Goal: Navigation & Orientation: Find specific page/section

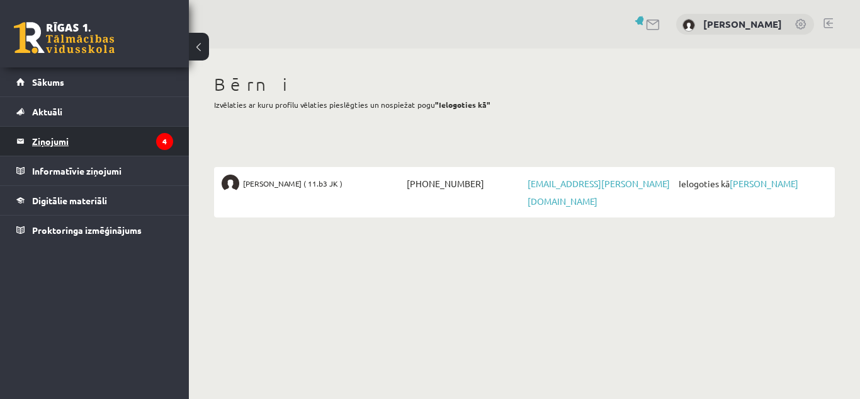
click at [77, 144] on legend "Ziņojumi 4" at bounding box center [102, 141] width 141 height 29
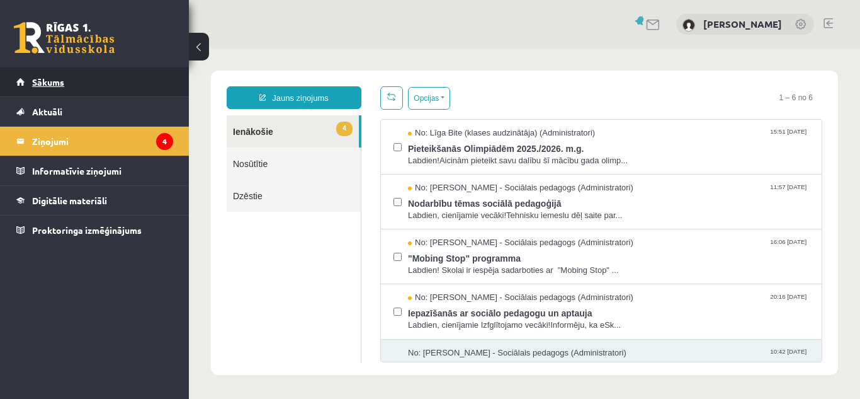
click at [51, 77] on span "Sākums" at bounding box center [48, 81] width 32 height 11
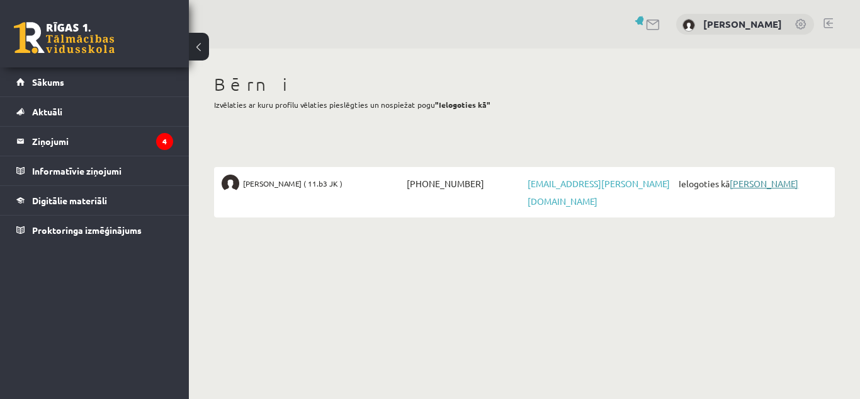
click at [750, 184] on link "[PERSON_NAME]" at bounding box center [764, 183] width 69 height 11
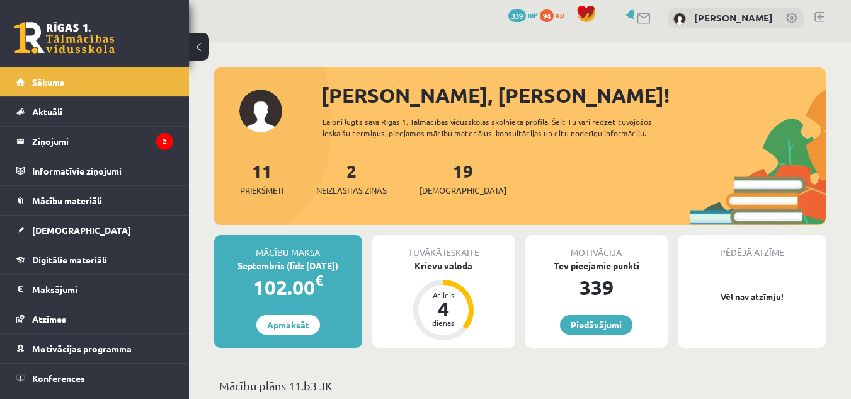
scroll to position [76, 0]
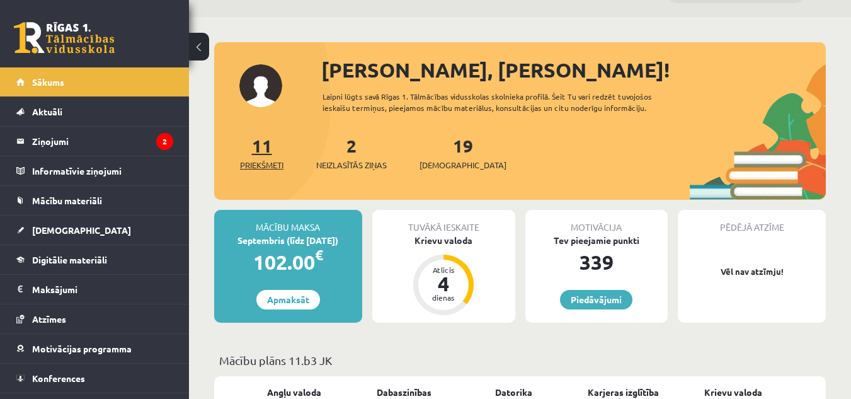
click at [265, 154] on link "11 Priekšmeti" at bounding box center [261, 152] width 43 height 37
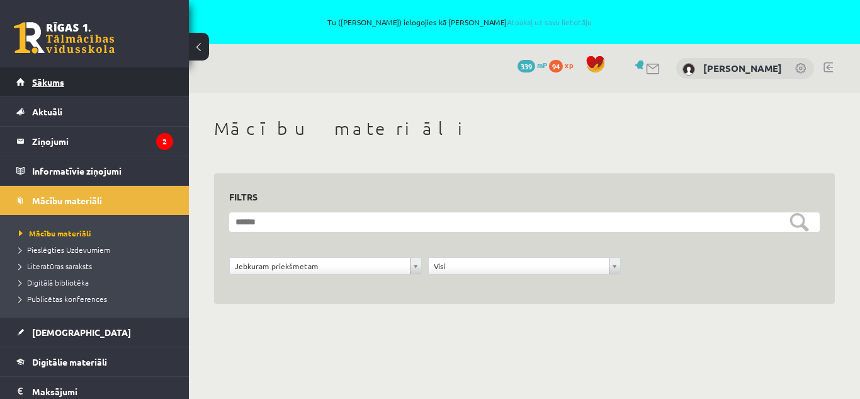
click at [61, 84] on span "Sākums" at bounding box center [48, 81] width 32 height 11
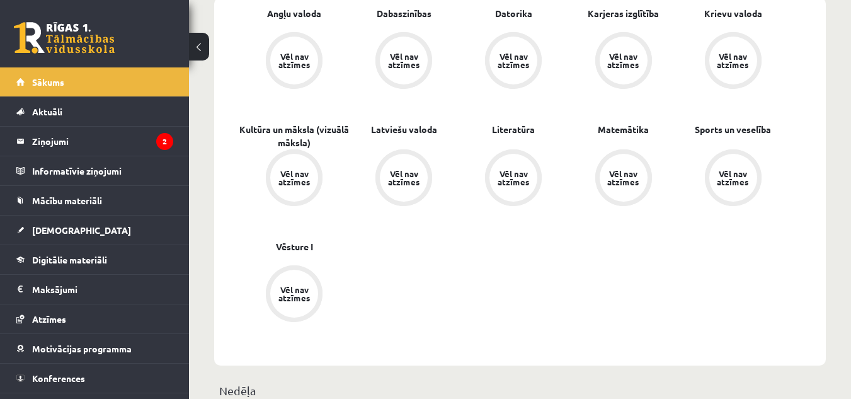
scroll to position [454, 0]
click at [60, 227] on span "[DEMOGRAPHIC_DATA]" at bounding box center [81, 229] width 99 height 11
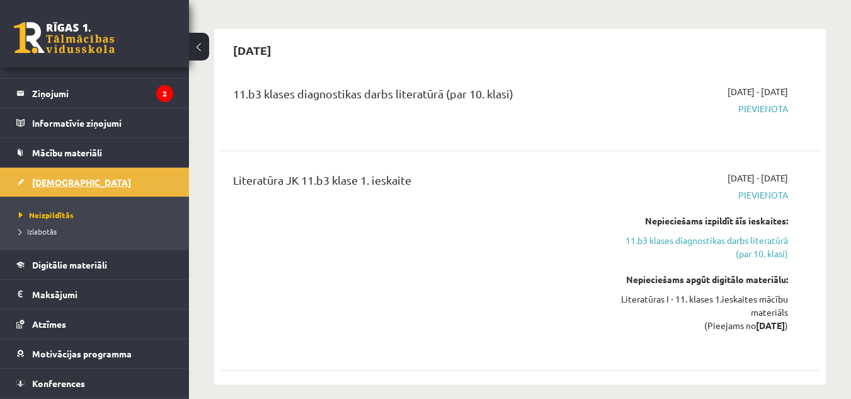
scroll to position [50, 0]
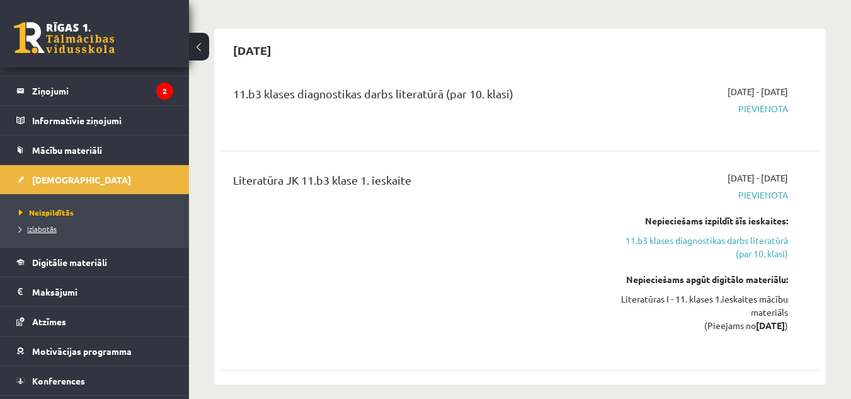
click at [39, 227] on span "Izlabotās" at bounding box center [38, 229] width 38 height 10
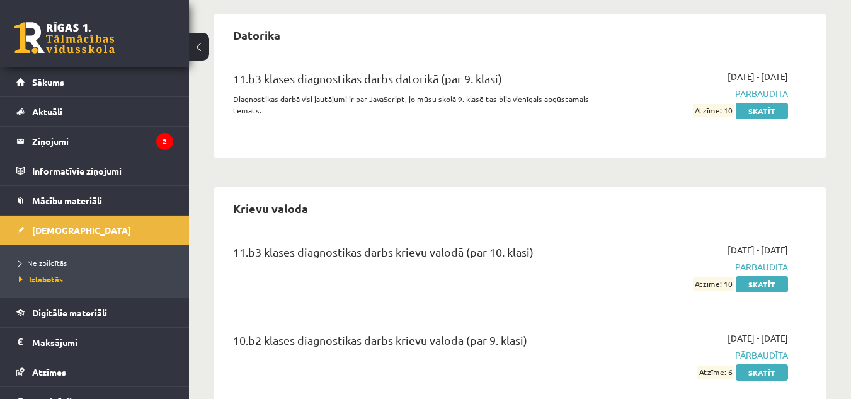
scroll to position [61, 0]
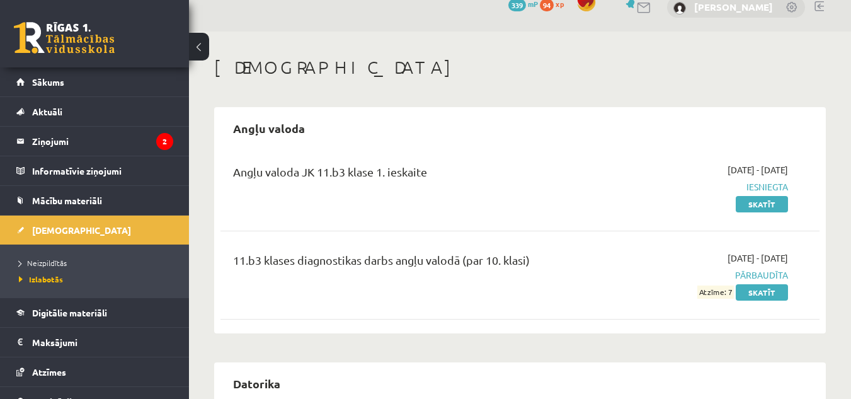
click at [726, 4] on link "[PERSON_NAME]" at bounding box center [733, 7] width 79 height 13
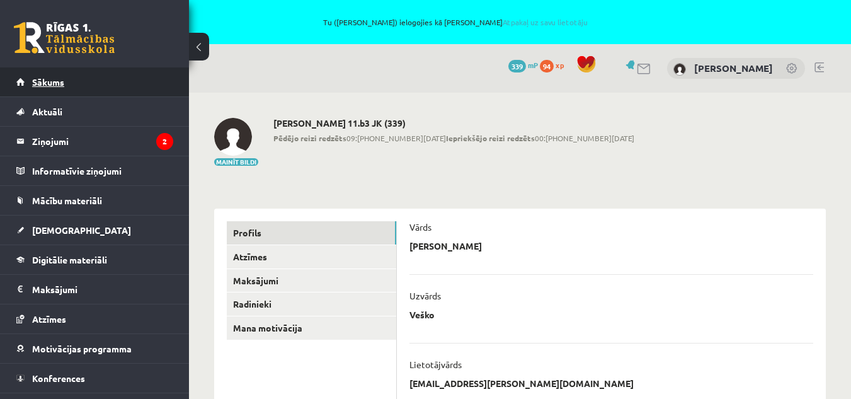
click at [56, 84] on span "Sākums" at bounding box center [48, 81] width 32 height 11
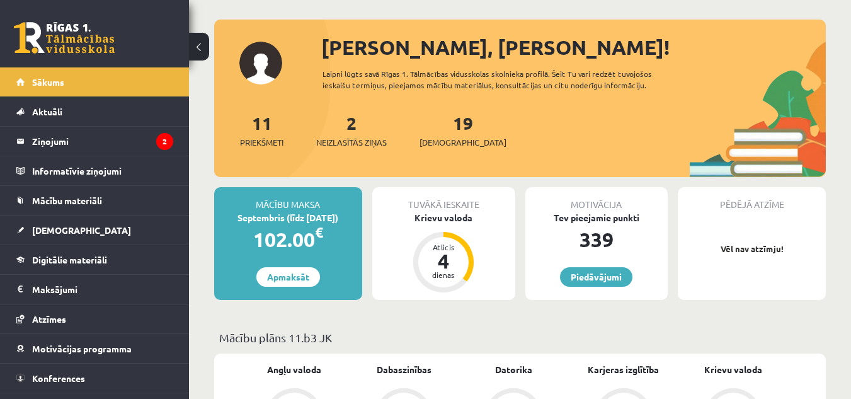
scroll to position [126, 0]
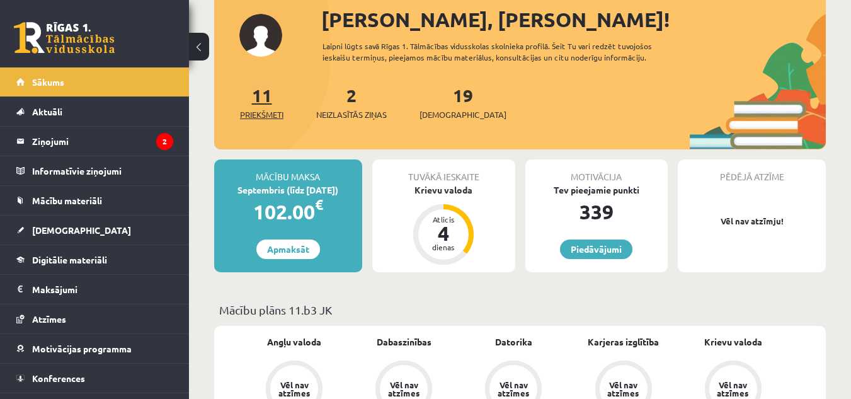
click at [261, 103] on link "11 Priekšmeti" at bounding box center [261, 102] width 43 height 37
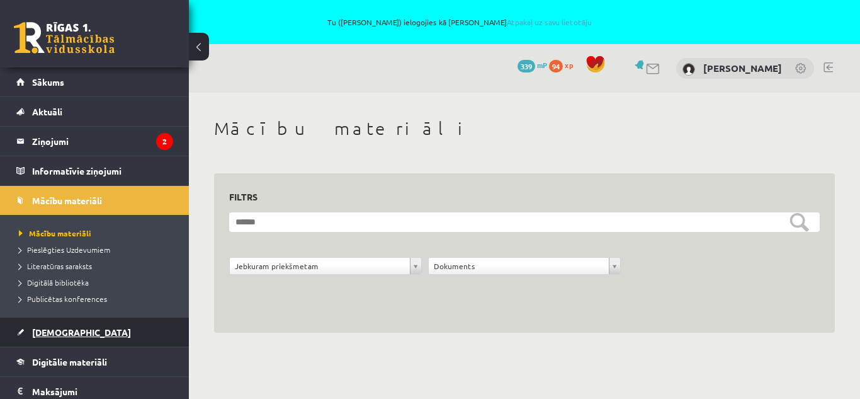
click at [75, 326] on link "[DEMOGRAPHIC_DATA]" at bounding box center [94, 331] width 157 height 29
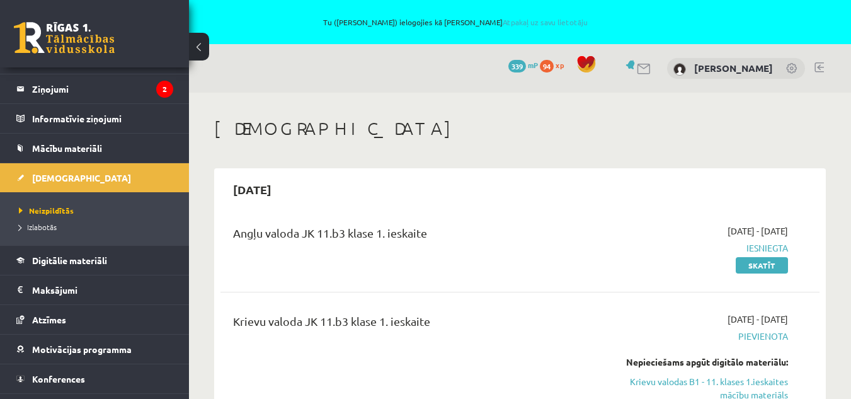
scroll to position [76, 0]
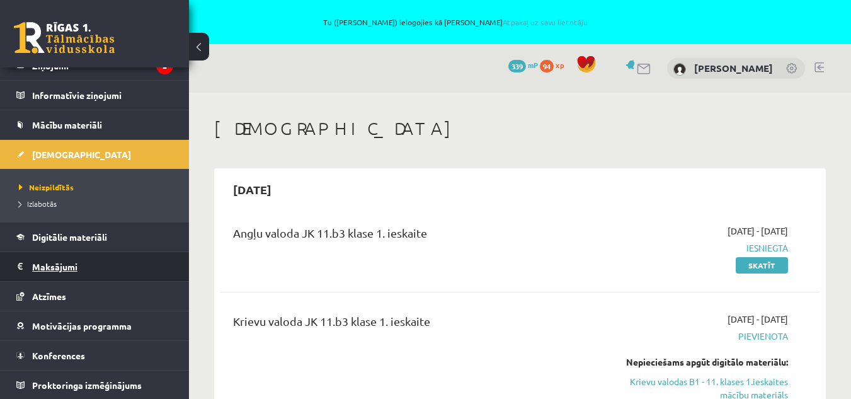
click at [72, 263] on legend "Maksājumi 0" at bounding box center [102, 266] width 141 height 29
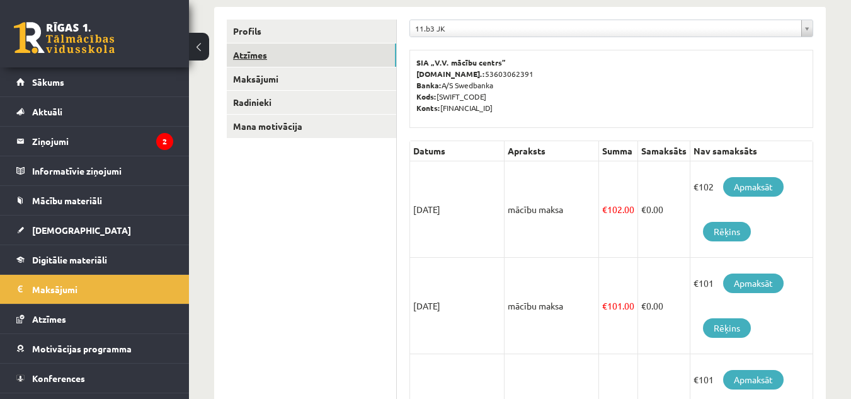
click at [280, 57] on link "Atzīmes" at bounding box center [311, 54] width 169 height 23
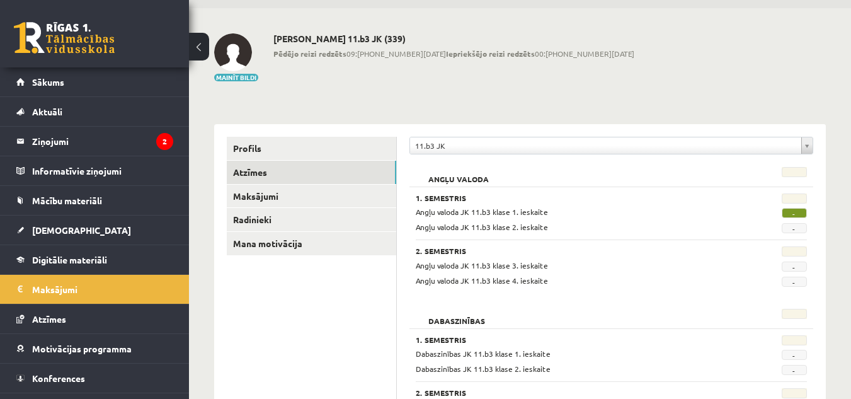
scroll to position [75, 0]
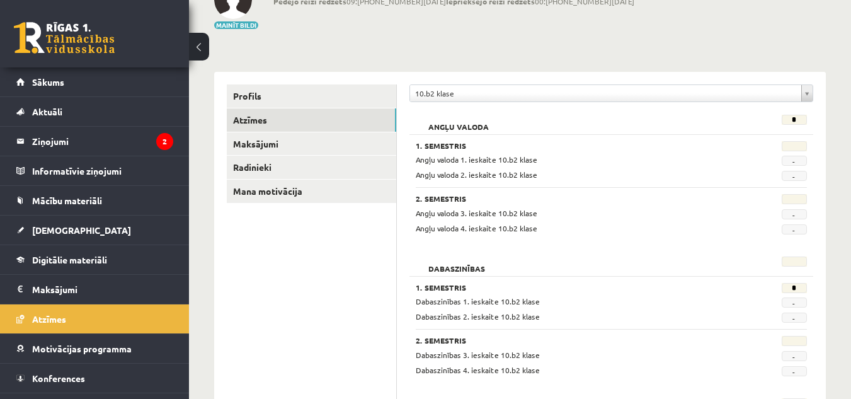
scroll to position [135, 0]
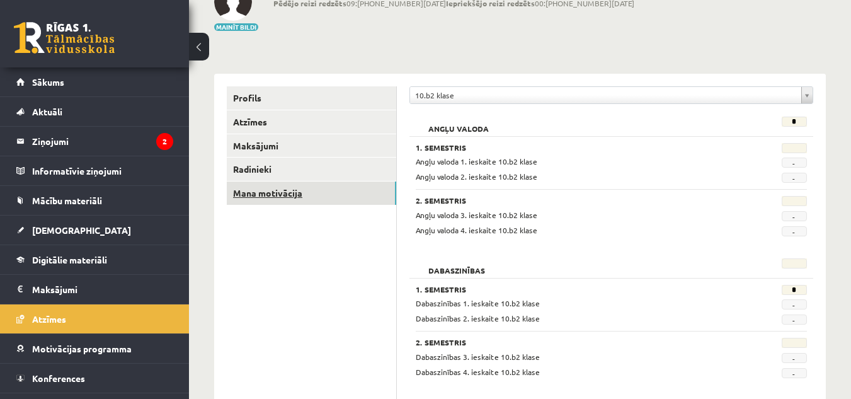
click at [261, 186] on link "Mana motivācija" at bounding box center [311, 192] width 169 height 23
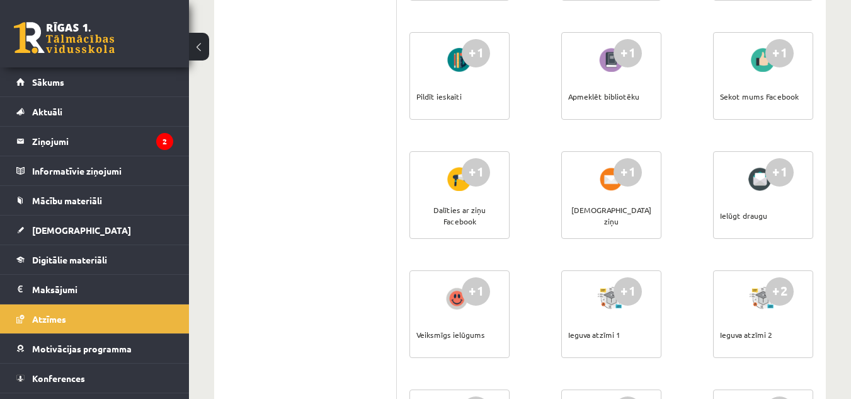
scroll to position [362, 0]
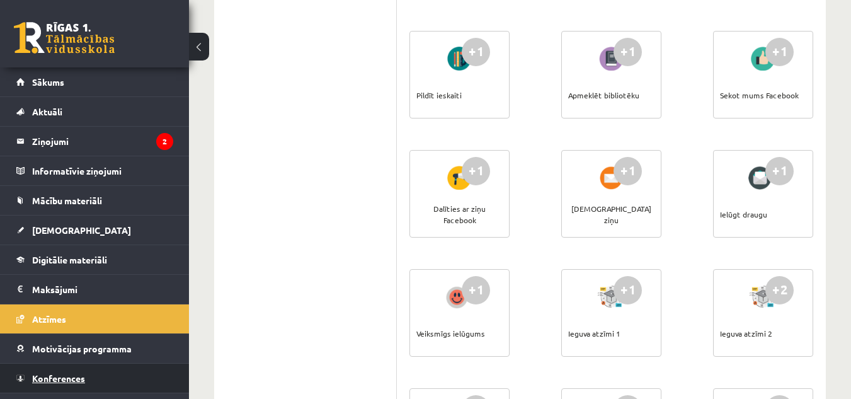
click at [62, 377] on span "Konferences" at bounding box center [58, 377] width 53 height 11
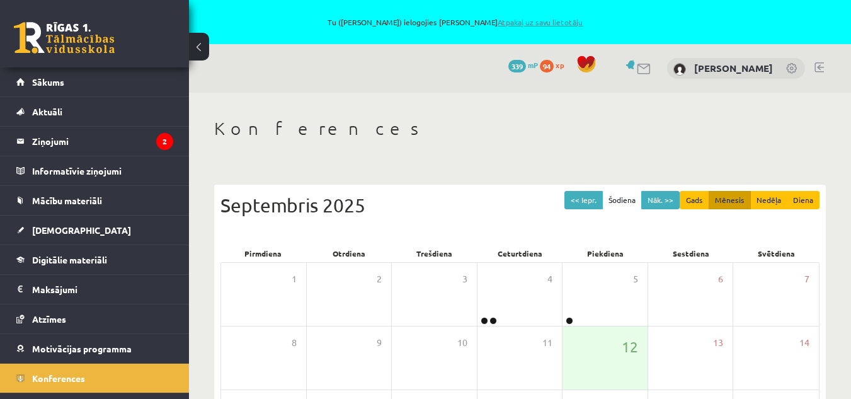
click at [534, 18] on link "Atpakaļ uz savu lietotāju" at bounding box center [540, 22] width 85 height 10
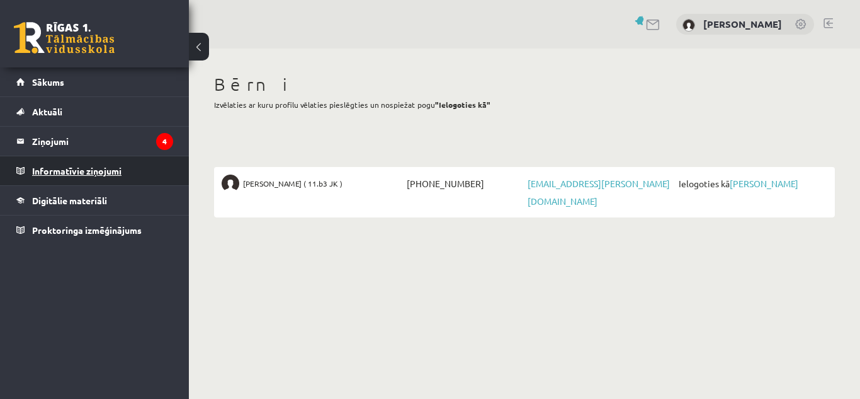
click at [111, 167] on legend "Informatīvie ziņojumi 0" at bounding box center [102, 170] width 141 height 29
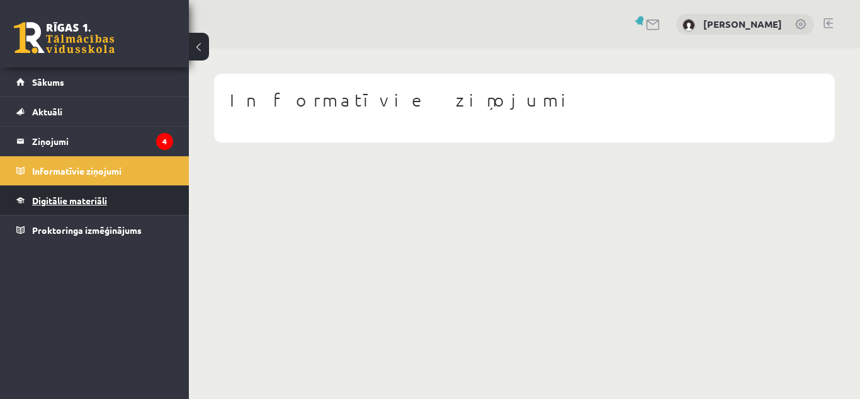
click at [79, 202] on span "Digitālie materiāli" at bounding box center [69, 200] width 75 height 11
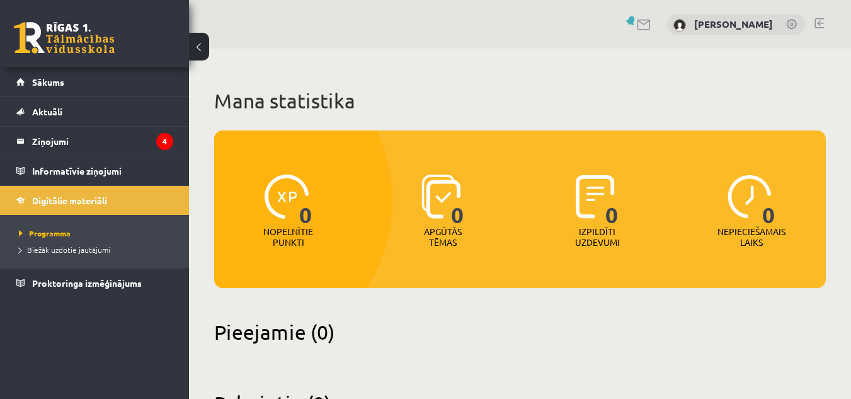
click at [818, 19] on link at bounding box center [818, 23] width 9 height 10
